Goal: Transaction & Acquisition: Book appointment/travel/reservation

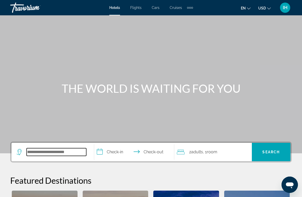
click at [36, 154] on input "Search widget" at bounding box center [57, 152] width 60 height 8
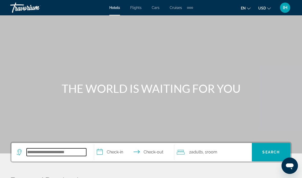
scroll to position [47, 0]
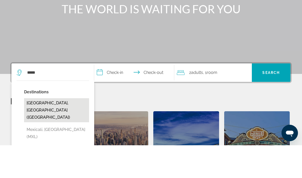
click at [61, 131] on button "[GEOGRAPHIC_DATA], [GEOGRAPHIC_DATA] ([GEOGRAPHIC_DATA])" at bounding box center [56, 143] width 65 height 24
type input "**********"
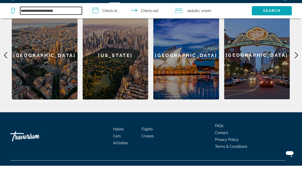
scroll to position [176, 0]
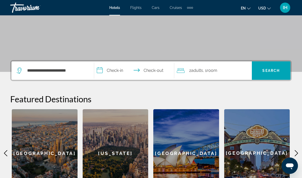
click at [145, 68] on input "**********" at bounding box center [135, 71] width 82 height 20
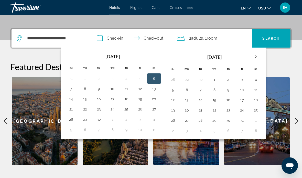
scroll to position [125, 0]
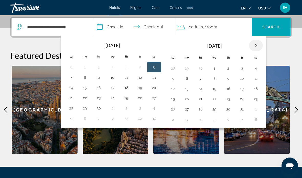
click at [256, 44] on th "Next month" at bounding box center [256, 45] width 14 height 11
click at [256, 43] on th "Next month" at bounding box center [256, 45] width 14 height 11
click at [243, 99] on button "26" at bounding box center [242, 98] width 8 height 7
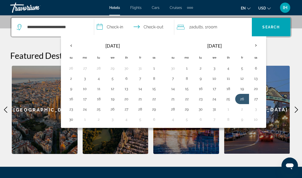
click at [162, 26] on input "**********" at bounding box center [135, 28] width 82 height 20
click at [242, 108] on button "2" at bounding box center [242, 109] width 8 height 7
type input "**********"
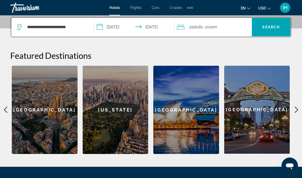
click at [203, 24] on span "2 Adult Adults" at bounding box center [196, 27] width 14 height 7
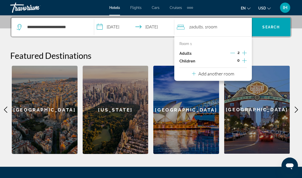
click at [245, 60] on icon "Increment children" at bounding box center [244, 60] width 5 height 5
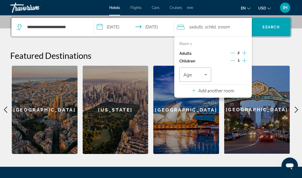
click at [246, 59] on button "Increment children" at bounding box center [244, 61] width 5 height 8
click at [246, 60] on button "Increment children" at bounding box center [244, 61] width 5 height 8
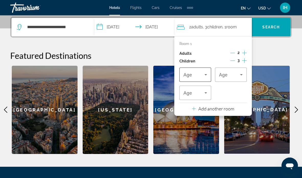
click at [206, 72] on icon "Travelers: 2 adults, 3 children" at bounding box center [205, 75] width 6 height 6
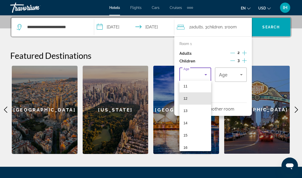
scroll to position [138, 0]
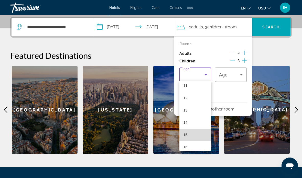
click at [195, 137] on mat-option "15" at bounding box center [195, 135] width 32 height 12
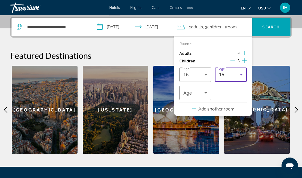
click at [244, 74] on icon "Travelers: 2 adults, 3 children" at bounding box center [241, 75] width 6 height 6
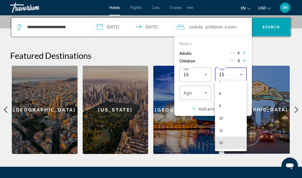
scroll to position [94, 0]
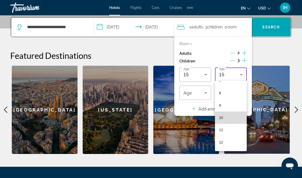
click at [233, 119] on mat-option "10" at bounding box center [231, 117] width 32 height 12
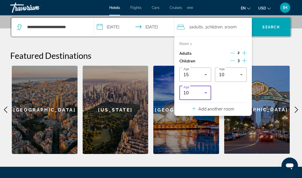
click at [206, 91] on icon "Travelers: 2 adults, 3 children" at bounding box center [205, 93] width 6 height 6
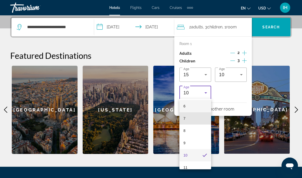
scroll to position [74, 0]
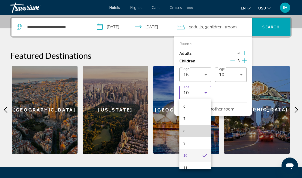
click at [201, 131] on mat-option "8" at bounding box center [195, 131] width 32 height 12
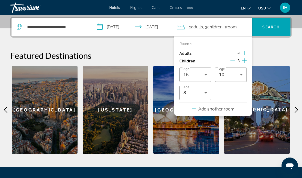
click at [271, 83] on div "[GEOGRAPHIC_DATA]" at bounding box center [257, 110] width 66 height 88
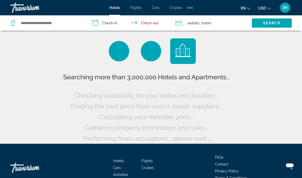
click at [275, 25] on span "Search" at bounding box center [271, 23] width 17 height 4
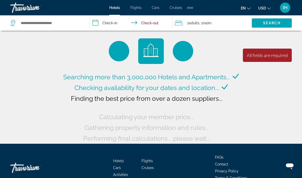
click at [152, 22] on input "**********" at bounding box center [132, 23] width 84 height 17
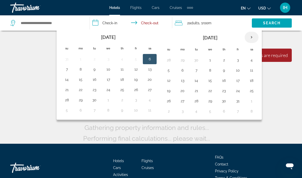
click at [253, 36] on th "Next month" at bounding box center [251, 37] width 14 height 11
click at [254, 37] on th "Next month" at bounding box center [251, 37] width 14 height 11
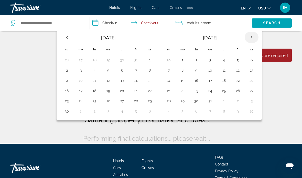
click at [255, 36] on th "Next month" at bounding box center [251, 37] width 14 height 11
type input "**********"
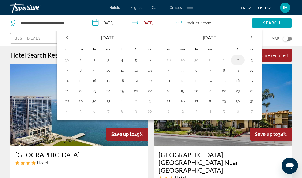
click at [238, 61] on button "2" at bounding box center [237, 59] width 8 height 7
click at [279, 82] on img "Main content" at bounding box center [222, 105] width 138 height 82
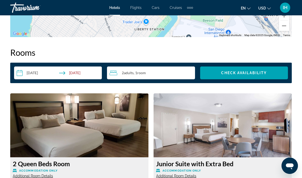
scroll to position [728, 0]
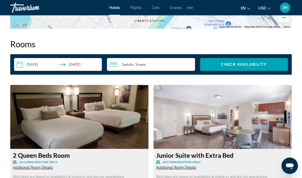
click at [50, 63] on input "**********" at bounding box center [59, 65] width 90 height 14
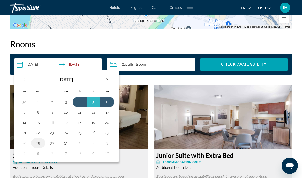
click at [39, 144] on button "29" at bounding box center [38, 142] width 8 height 7
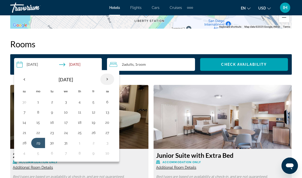
click at [108, 78] on th "Next month" at bounding box center [107, 79] width 14 height 11
click at [39, 112] on button "5" at bounding box center [38, 112] width 8 height 7
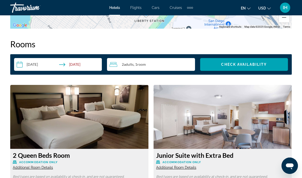
click at [157, 65] on div "2 Adult Adults , 1 Room rooms" at bounding box center [151, 64] width 85 height 6
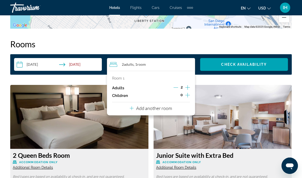
click at [188, 87] on icon "Increment adults" at bounding box center [187, 87] width 5 height 5
click at [189, 93] on icon "Increment children" at bounding box center [187, 95] width 5 height 6
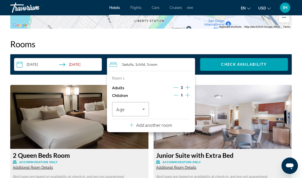
click at [188, 95] on icon "Increment children" at bounding box center [187, 95] width 5 height 6
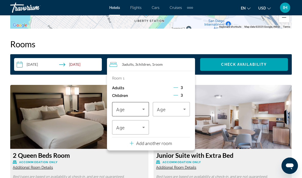
click at [146, 108] on icon "Travelers: 3 adults, 3 children" at bounding box center [143, 109] width 6 height 6
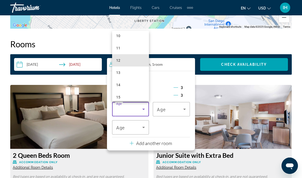
scroll to position [130, 0]
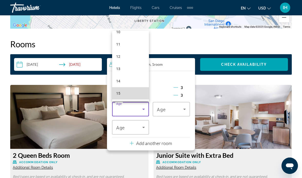
click at [130, 94] on mat-option "15" at bounding box center [130, 93] width 37 height 12
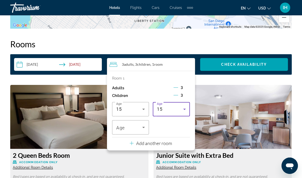
click at [182, 110] on icon "Travelers: 3 adults, 3 children" at bounding box center [184, 109] width 6 height 6
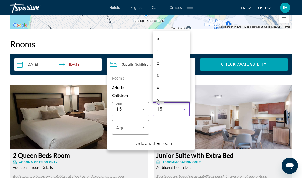
scroll to position [128, 0]
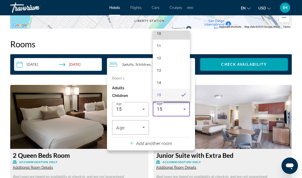
click at [178, 34] on mat-option "10" at bounding box center [171, 33] width 37 height 12
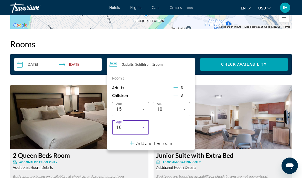
click at [142, 126] on icon "Travelers: 3 adults, 3 children" at bounding box center [143, 127] width 6 height 6
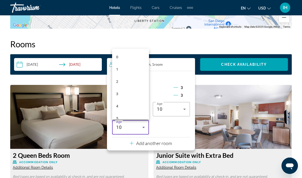
scroll to position [67, 0]
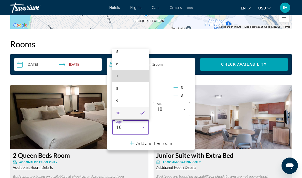
click at [140, 74] on mat-option "7" at bounding box center [130, 76] width 37 height 12
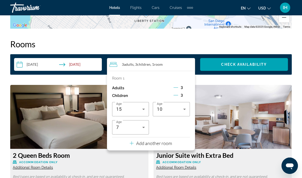
click at [209, 95] on img "Main content" at bounding box center [222, 117] width 138 height 64
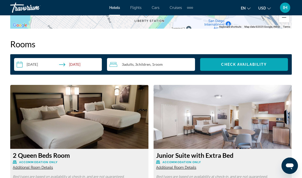
click at [249, 65] on span "Check Availability" at bounding box center [243, 64] width 45 height 4
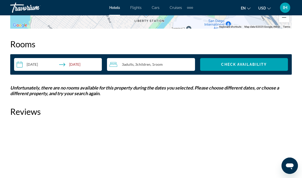
click at [82, 64] on input "**********" at bounding box center [59, 65] width 90 height 14
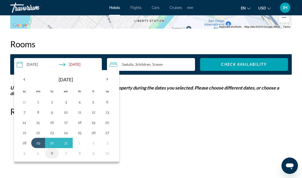
click at [53, 153] on button "6" at bounding box center [52, 152] width 8 height 7
click at [137, 113] on h2 "Reviews" at bounding box center [150, 111] width 281 height 10
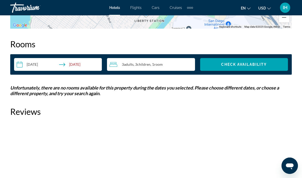
click at [89, 64] on input "**********" at bounding box center [59, 65] width 90 height 14
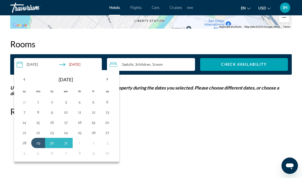
click at [40, 63] on input "**********" at bounding box center [59, 65] width 90 height 14
click at [109, 132] on button "27" at bounding box center [107, 132] width 8 height 7
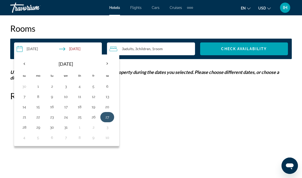
scroll to position [750, 0]
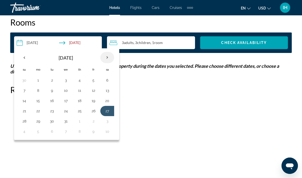
click at [107, 55] on th "Next month" at bounding box center [107, 57] width 14 height 11
click at [108, 81] on button "3" at bounding box center [107, 80] width 8 height 7
type input "**********"
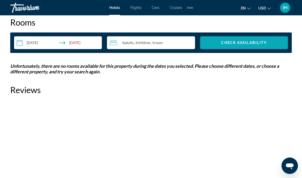
click at [248, 41] on span "Check Availability" at bounding box center [243, 43] width 45 height 4
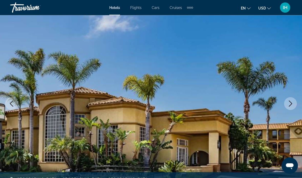
scroll to position [0, 0]
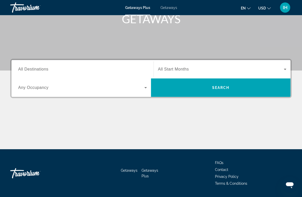
scroll to position [83, 0]
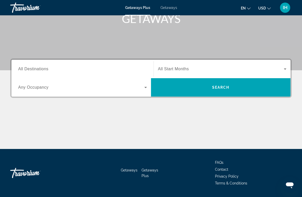
click at [144, 87] on icon "Search widget" at bounding box center [145, 87] width 6 height 6
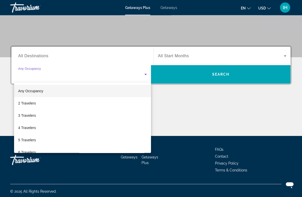
scroll to position [96, 0]
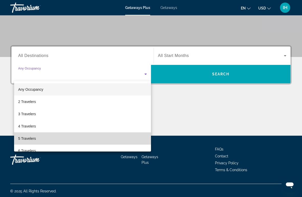
click at [32, 140] on span "5 Travelers" at bounding box center [27, 138] width 18 height 6
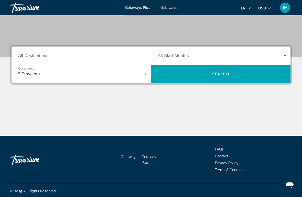
click at [209, 56] on span "Search widget" at bounding box center [221, 56] width 126 height 6
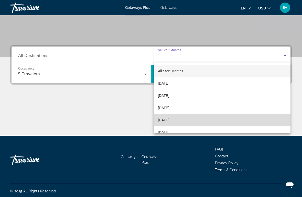
click at [169, 121] on span "[DATE]" at bounding box center [163, 120] width 11 height 6
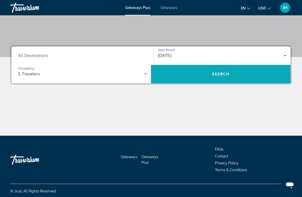
click at [228, 74] on span "Search" at bounding box center [220, 74] width 17 height 4
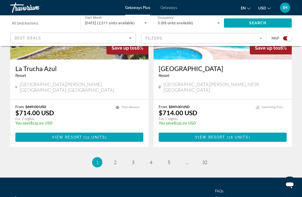
scroll to position [1159, 0]
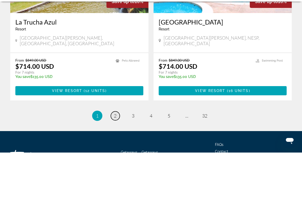
click at [119, 156] on link "page 2" at bounding box center [115, 160] width 9 height 9
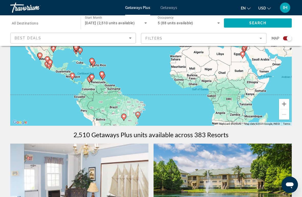
scroll to position [78, 0]
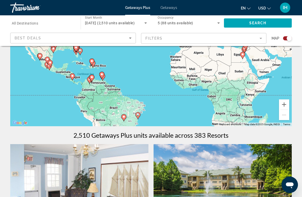
click at [44, 25] on input "Destination All Destinations" at bounding box center [43, 23] width 62 height 6
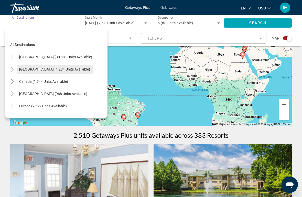
click at [33, 68] on span "Mexico (1,284 units available)" at bounding box center [54, 69] width 71 height 4
type input "**********"
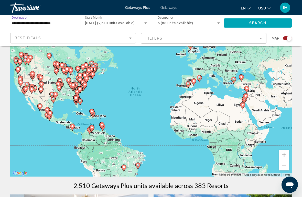
scroll to position [28, 0]
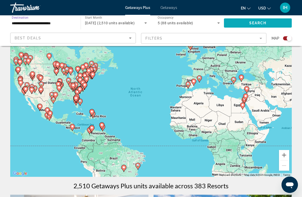
click at [260, 24] on span "Search" at bounding box center [257, 23] width 17 height 4
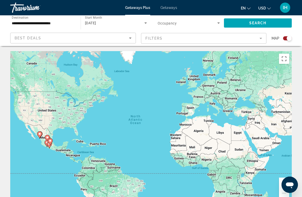
click at [164, 21] on span "Search widget" at bounding box center [187, 23] width 60 height 6
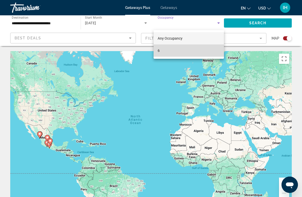
click at [165, 49] on mat-option "6" at bounding box center [188, 50] width 70 height 12
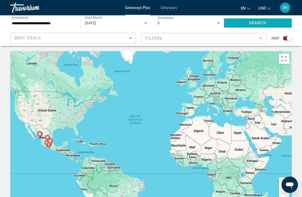
click at [262, 22] on span "Search" at bounding box center [257, 23] width 17 height 4
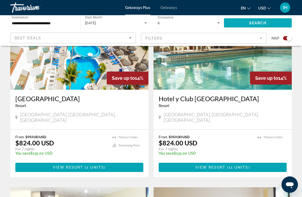
scroll to position [394, 0]
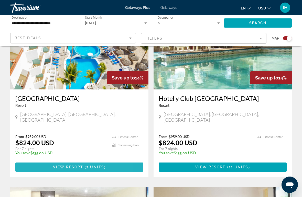
click at [41, 161] on span "Main content" at bounding box center [79, 167] width 128 height 12
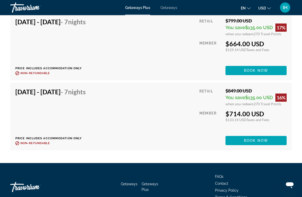
scroll to position [1092, 0]
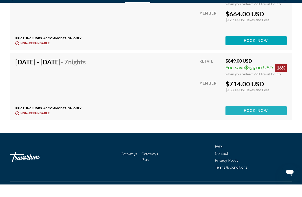
click at [254, 121] on span "Book now" at bounding box center [256, 123] width 24 height 4
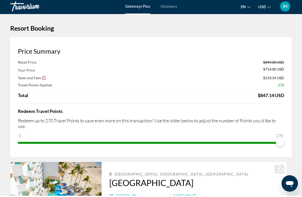
click at [170, 6] on span "Getaways" at bounding box center [168, 8] width 17 height 4
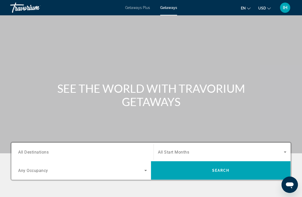
click at [33, 149] on input "Destination All Destinations" at bounding box center [82, 152] width 129 height 6
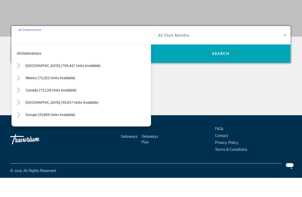
scroll to position [98, 0]
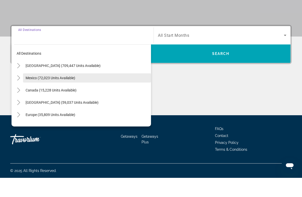
click at [37, 95] on span "Mexico (72,023 units available)" at bounding box center [51, 97] width 50 height 4
type input "**********"
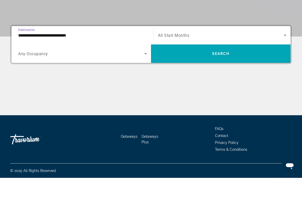
click at [125, 70] on span "Search widget" at bounding box center [81, 73] width 126 height 6
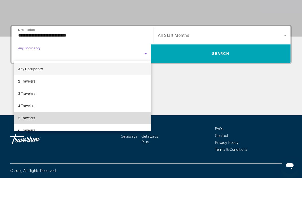
click at [31, 134] on span "5 Travelers" at bounding box center [26, 137] width 17 height 6
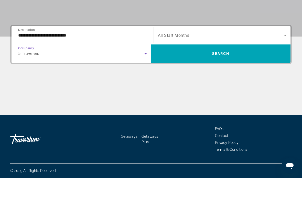
click at [285, 51] on icon "Search widget" at bounding box center [285, 54] width 6 height 6
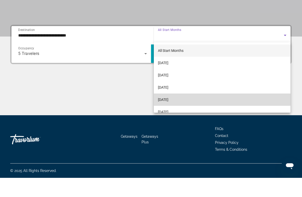
click at [168, 116] on span "December 2025" at bounding box center [163, 119] width 10 height 6
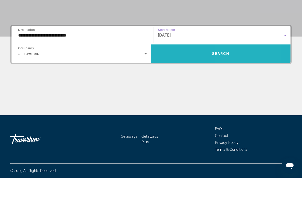
click at [231, 67] on span "Search widget" at bounding box center [220, 73] width 139 height 12
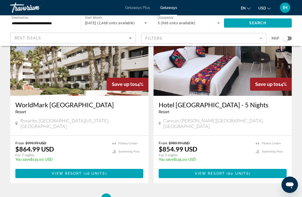
scroll to position [959, 0]
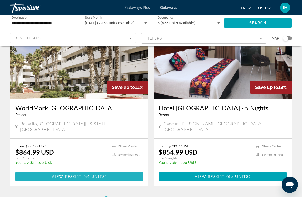
click at [25, 170] on span "Main content" at bounding box center [79, 176] width 128 height 12
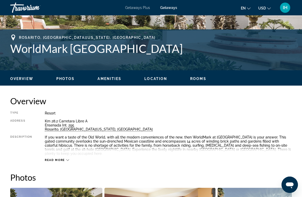
click at [69, 77] on span "Photos" at bounding box center [65, 79] width 18 height 4
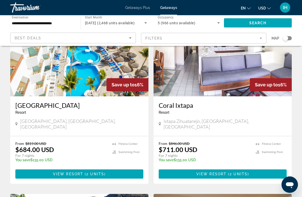
scroll to position [229, 0]
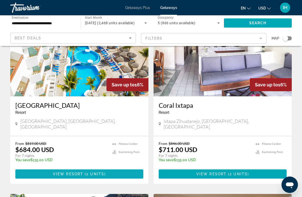
click at [34, 168] on span "Main content" at bounding box center [79, 174] width 128 height 12
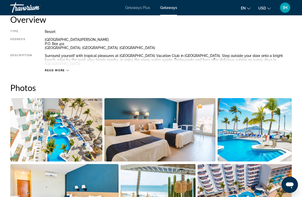
scroll to position [269, 0]
click at [63, 69] on span "Read more" at bounding box center [55, 70] width 20 height 3
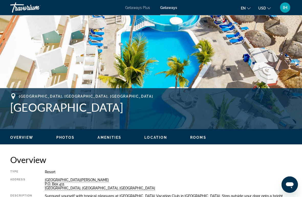
click at [14, 138] on span "Overview" at bounding box center [21, 138] width 23 height 4
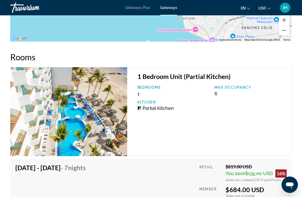
scroll to position [934, 0]
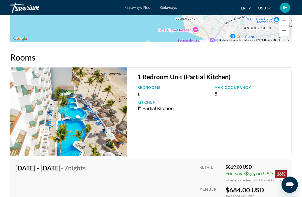
click at [150, 100] on p "Kitchen" at bounding box center [173, 102] width 72 height 4
click at [153, 101] on div "Bedrooms 1 Max Occupancy 6 Kitchen Partial Kitchen" at bounding box center [212, 100] width 154 height 29
click at [154, 106] on span "Partial Kitchen" at bounding box center [157, 108] width 31 height 5
click at [151, 106] on span "Partial Kitchen" at bounding box center [157, 108] width 31 height 5
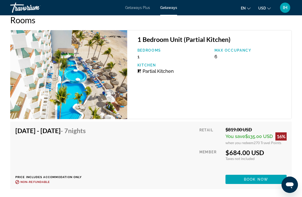
scroll to position [969, 0]
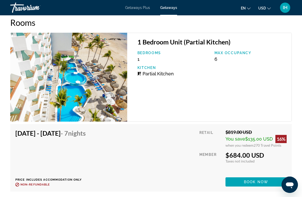
click at [151, 71] on span "Partial Kitchen" at bounding box center [157, 73] width 31 height 5
click at [151, 66] on p "Kitchen" at bounding box center [173, 68] width 72 height 4
click at [153, 71] on span "Partial Kitchen" at bounding box center [157, 73] width 31 height 5
click at [149, 71] on span "Partial Kitchen" at bounding box center [157, 73] width 31 height 5
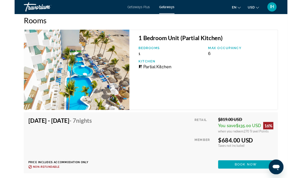
scroll to position [989, 0]
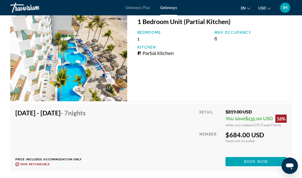
click at [141, 9] on span "Getaways Plus" at bounding box center [137, 8] width 25 height 4
